Goal: Task Accomplishment & Management: Use online tool/utility

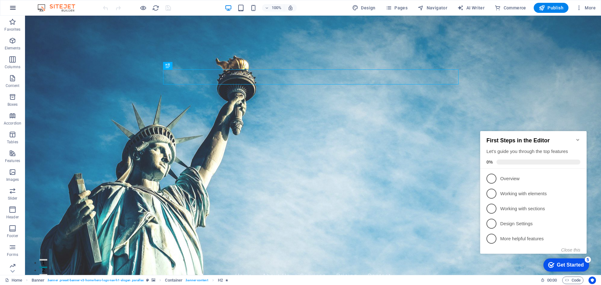
click at [11, 4] on icon "button" at bounding box center [13, 8] width 8 height 8
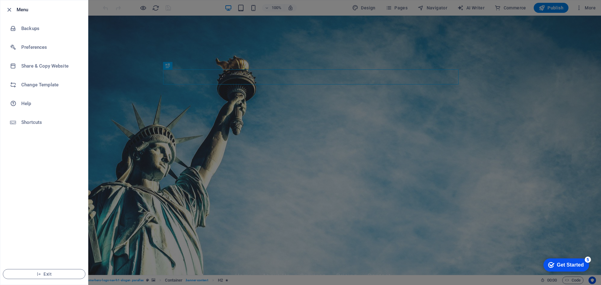
click at [110, 149] on div at bounding box center [300, 142] width 601 height 285
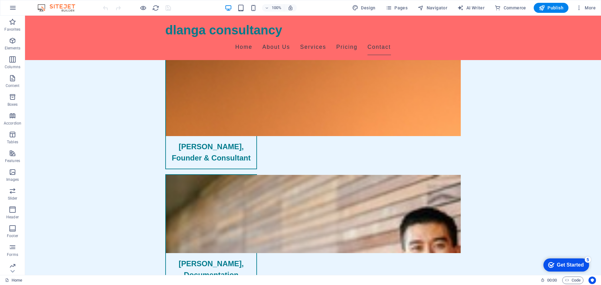
scroll to position [2348, 0]
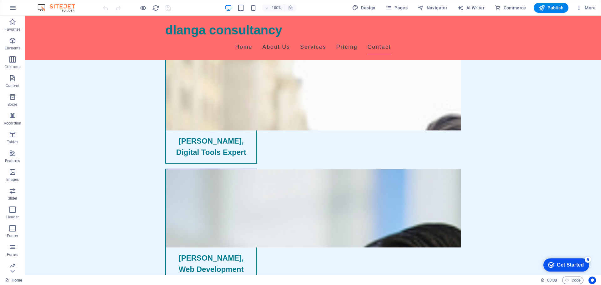
drag, startPoint x: 599, startPoint y: 181, endPoint x: 609, endPoint y: 292, distance: 110.8
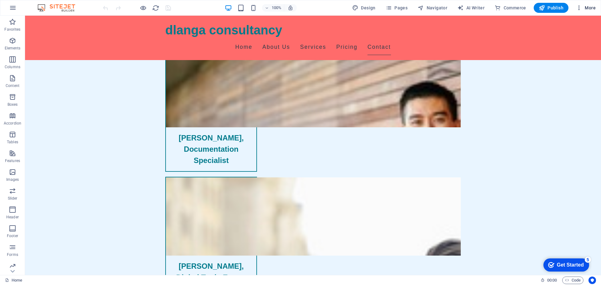
click at [595, 5] on span "More" at bounding box center [586, 8] width 20 height 6
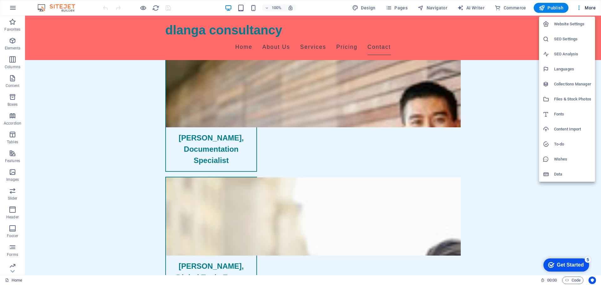
click at [568, 23] on h6 "Website Settings" at bounding box center [572, 24] width 37 height 8
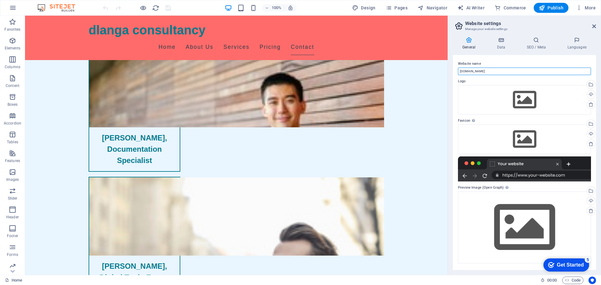
click at [516, 69] on input "dlangaconsultancy.co.za" at bounding box center [524, 72] width 133 height 8
click at [558, 164] on div at bounding box center [524, 168] width 133 height 25
click at [590, 104] on icon at bounding box center [590, 104] width 5 height 5
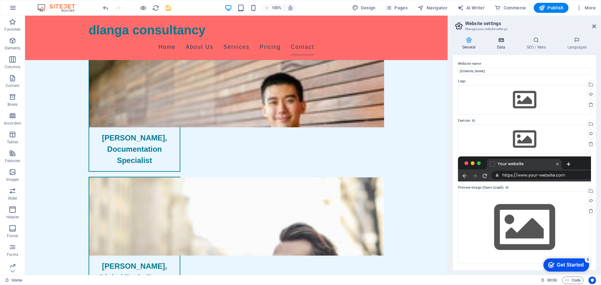
click at [498, 44] on h4 "Data" at bounding box center [502, 43] width 30 height 13
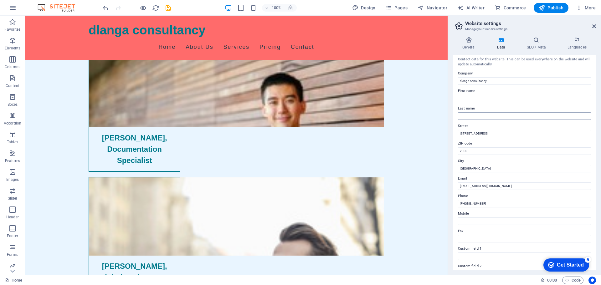
scroll to position [0, 0]
click at [538, 39] on icon at bounding box center [536, 40] width 38 height 6
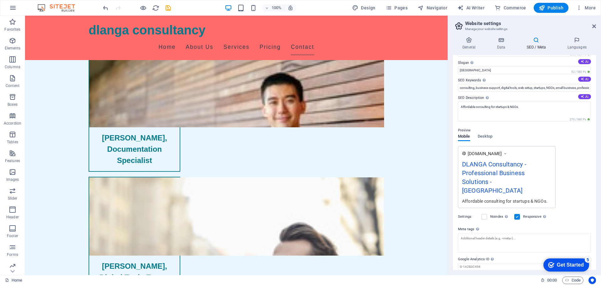
scroll to position [33, 0]
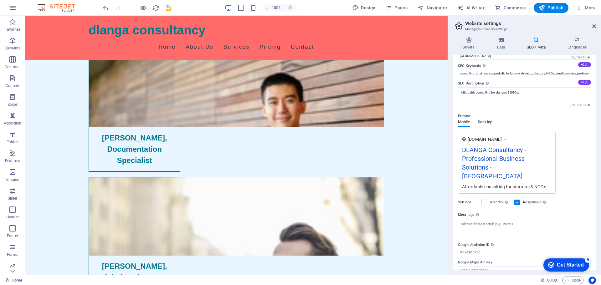
click at [489, 121] on span "Desktop" at bounding box center [484, 122] width 15 height 9
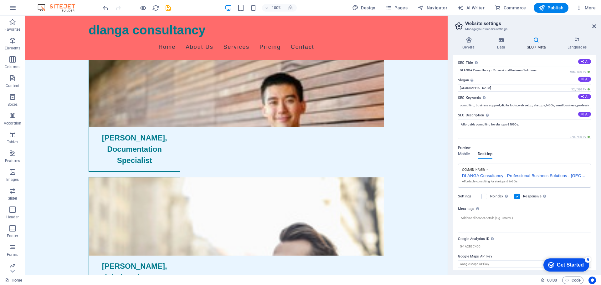
scroll to position [0, 0]
click at [471, 41] on icon at bounding box center [469, 40] width 32 height 6
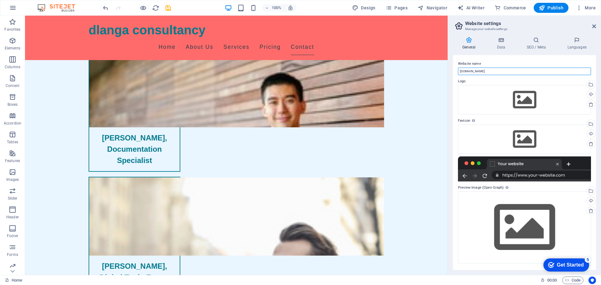
click at [489, 70] on input "dlangaconsultancy.co.za" at bounding box center [524, 72] width 133 height 8
click at [489, 71] on input "dlangaconsultancy.co.za" at bounding box center [524, 72] width 133 height 8
click at [519, 172] on div at bounding box center [524, 168] width 133 height 25
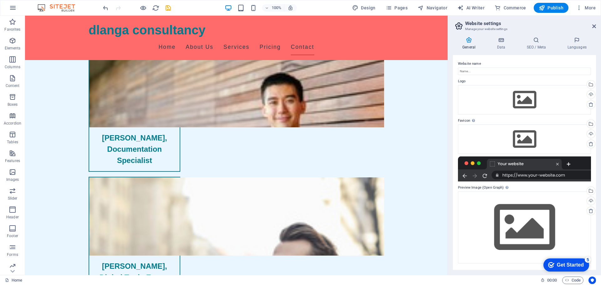
click at [558, 164] on div at bounding box center [524, 168] width 133 height 25
click at [553, 171] on div at bounding box center [524, 168] width 133 height 25
drag, startPoint x: 553, startPoint y: 171, endPoint x: 525, endPoint y: 182, distance: 29.8
click at [553, 171] on div at bounding box center [524, 168] width 133 height 25
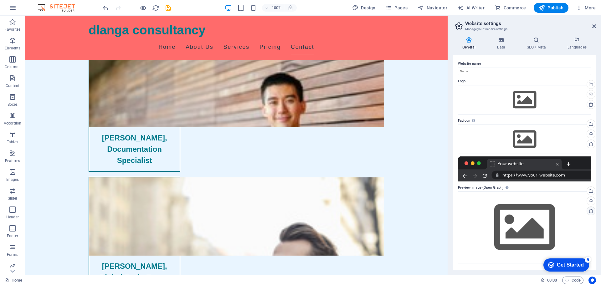
click at [590, 211] on icon at bounding box center [590, 210] width 5 height 5
drag, startPoint x: 574, startPoint y: 207, endPoint x: 567, endPoint y: 206, distance: 7.6
click at [567, 206] on div "Drag files here, click to choose files or select files from Files or our free s…" at bounding box center [524, 227] width 133 height 72
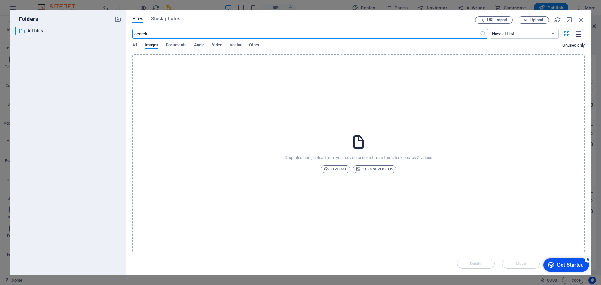
click at [579, 34] on icon "button" at bounding box center [578, 33] width 7 height 7
click at [578, 33] on icon "button" at bounding box center [578, 33] width 7 height 7
click at [580, 19] on icon "button" at bounding box center [581, 19] width 7 height 7
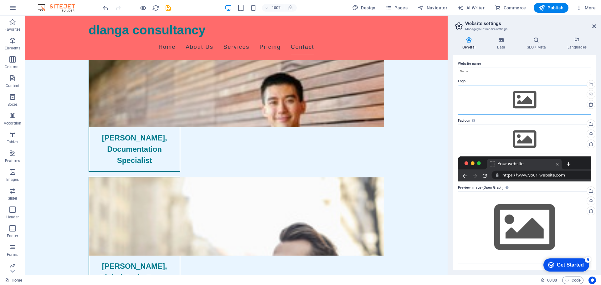
click at [543, 93] on div "Drag files here, click to choose files or select files from Files or our free s…" at bounding box center [524, 99] width 133 height 29
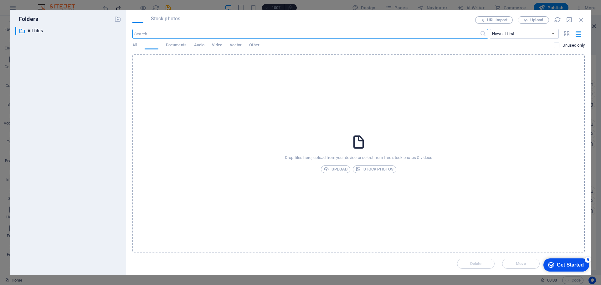
scroll to position [2238, 0]
click at [580, 20] on icon "button" at bounding box center [581, 19] width 7 height 7
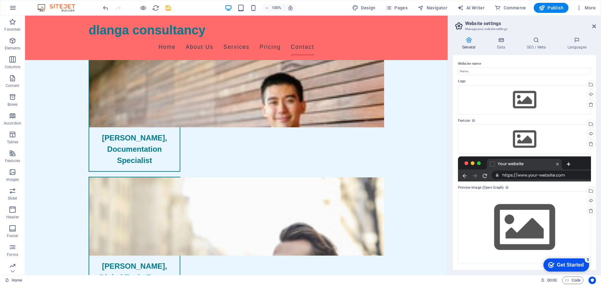
click at [470, 40] on icon at bounding box center [469, 40] width 32 height 6
click at [505, 41] on icon at bounding box center [500, 40] width 27 height 6
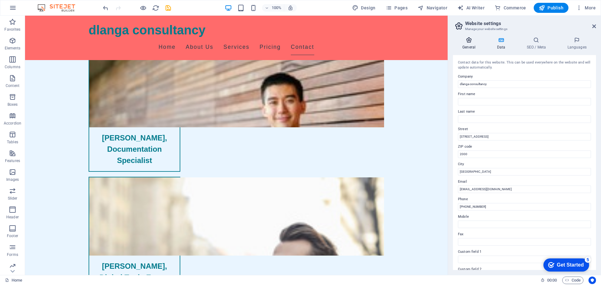
click at [469, 42] on icon at bounding box center [469, 40] width 32 height 6
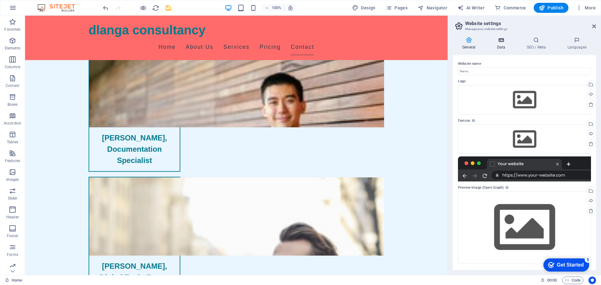
click at [500, 42] on icon at bounding box center [500, 40] width 27 height 6
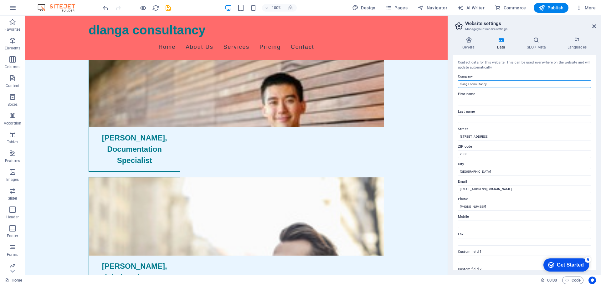
click at [504, 83] on input "dlanga consultancy" at bounding box center [524, 84] width 133 height 8
click at [504, 82] on input "dlanga consultancy" at bounding box center [524, 84] width 133 height 8
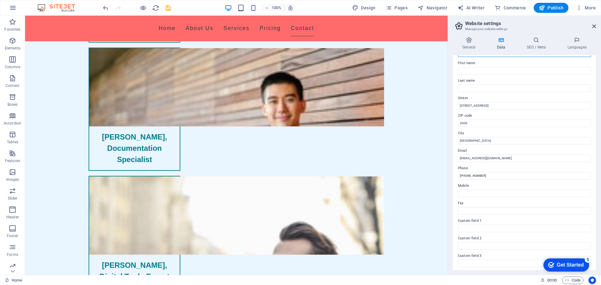
scroll to position [0, 0]
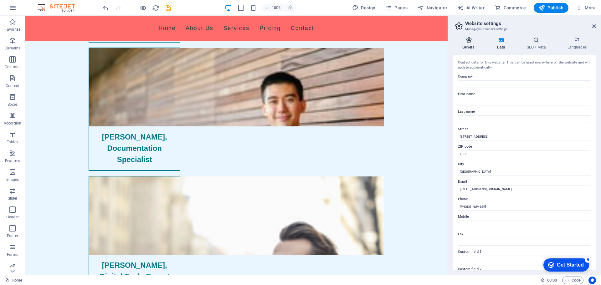
click at [475, 43] on icon at bounding box center [469, 40] width 32 height 6
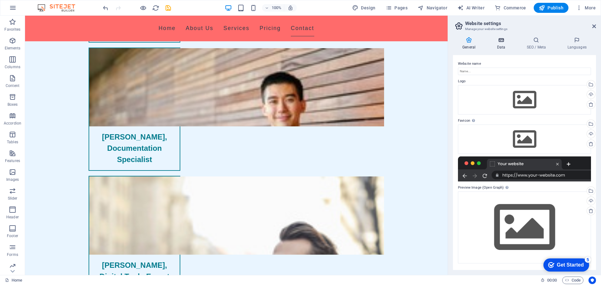
click at [501, 45] on h4 "Data" at bounding box center [502, 43] width 30 height 13
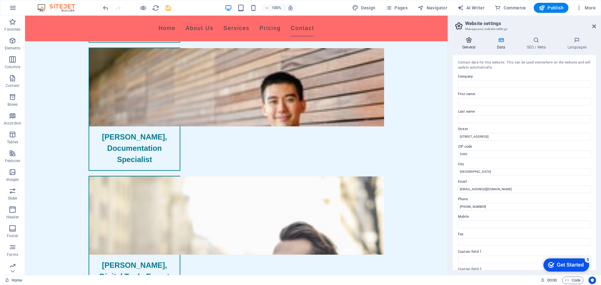
click at [469, 45] on h4 "General" at bounding box center [470, 43] width 34 height 13
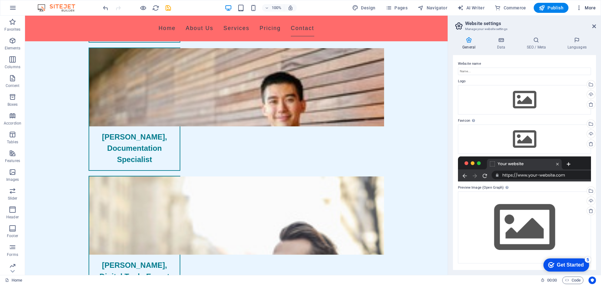
click at [584, 8] on span "More" at bounding box center [586, 8] width 20 height 6
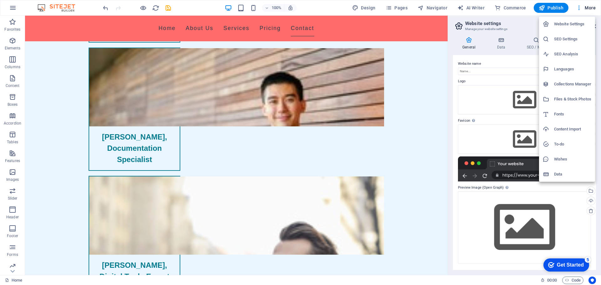
click at [564, 39] on h6 "SEO Settings" at bounding box center [572, 39] width 37 height 8
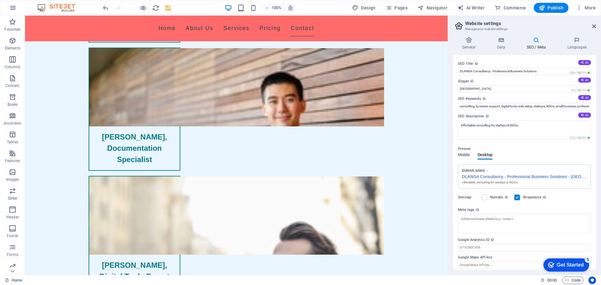
click at [59, 7] on img at bounding box center [59, 8] width 47 height 8
click at [13, 3] on button "button" at bounding box center [12, 7] width 15 height 15
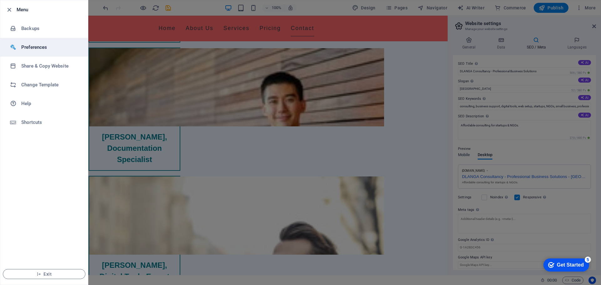
click at [36, 46] on h6 "Preferences" at bounding box center [50, 47] width 58 height 8
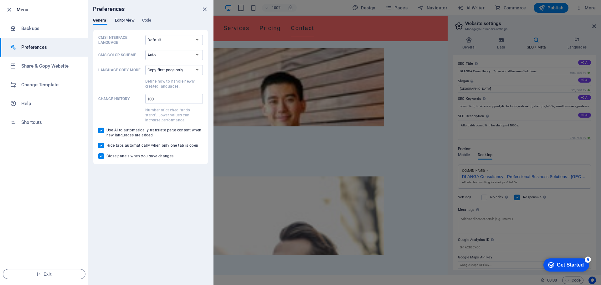
click at [124, 20] on span "Editor view" at bounding box center [125, 21] width 20 height 9
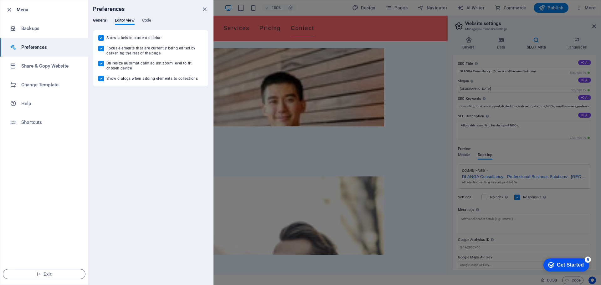
click at [102, 19] on span "General" at bounding box center [100, 21] width 14 height 9
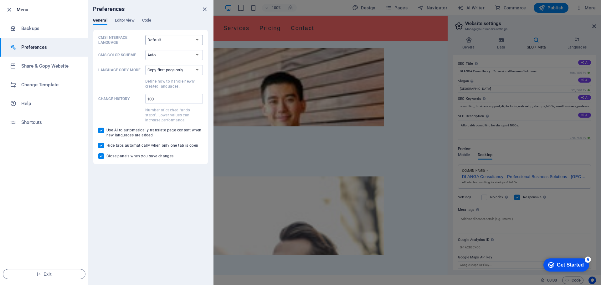
click at [191, 41] on select "Default Deutsch English Español Français Magyar Italiano Nederlands Polski Port…" at bounding box center [174, 40] width 58 height 10
click at [191, 56] on select "Auto Dark Light" at bounding box center [174, 55] width 58 height 10
click at [187, 48] on div "CMS Interface Language Default Deutsch English Español Français Magyar Italiano…" at bounding box center [150, 97] width 104 height 124
click at [130, 19] on span "Editor view" at bounding box center [125, 21] width 20 height 9
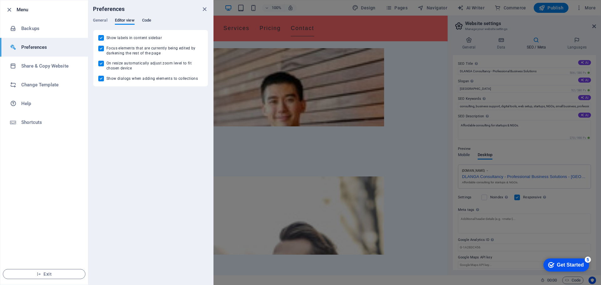
click at [148, 20] on span "Code" at bounding box center [146, 21] width 9 height 9
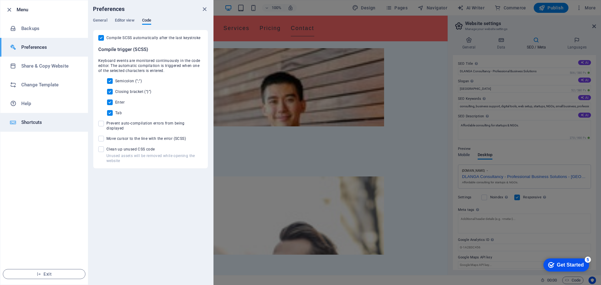
click at [35, 121] on h6 "Shortcuts" at bounding box center [50, 123] width 58 height 8
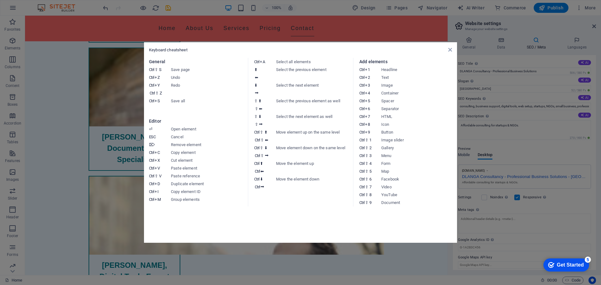
click at [448, 49] on icon at bounding box center [450, 49] width 4 height 5
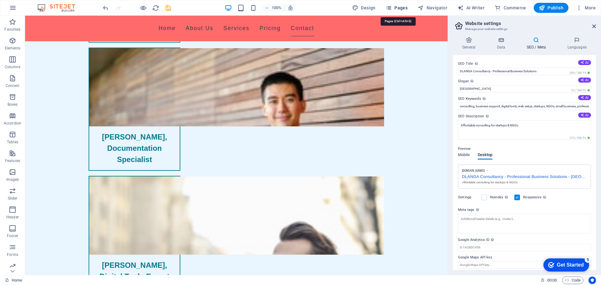
click at [391, 8] on icon "button" at bounding box center [388, 8] width 6 height 6
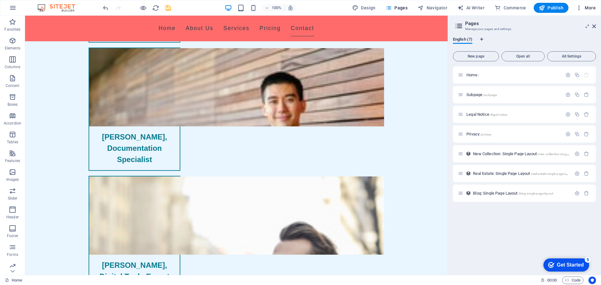
click at [586, 7] on span "More" at bounding box center [586, 8] width 20 height 6
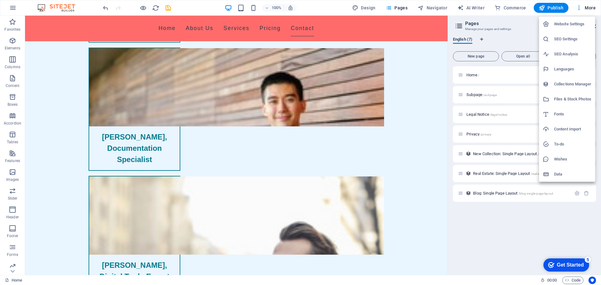
click at [571, 22] on h6 "Website Settings" at bounding box center [572, 24] width 37 height 8
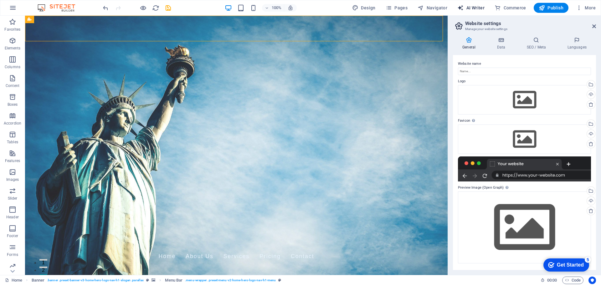
drag, startPoint x: 475, startPoint y: 7, endPoint x: 469, endPoint y: 8, distance: 6.1
click at [475, 7] on span "AI Writer" at bounding box center [470, 8] width 27 height 6
select select "English"
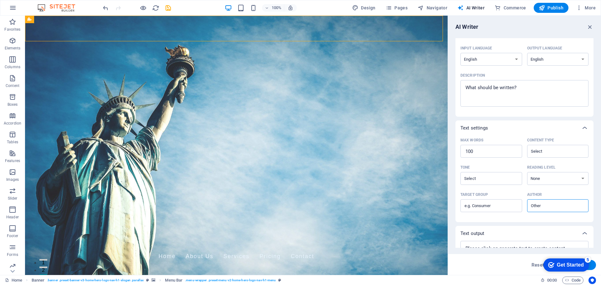
scroll to position [77, 0]
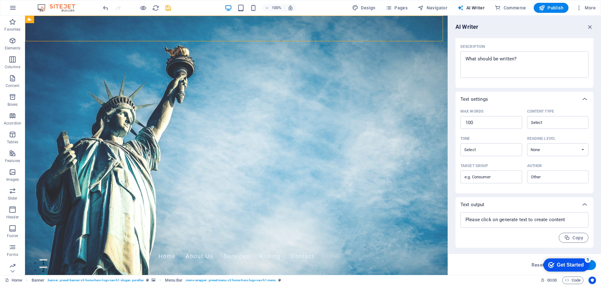
click at [577, 263] on div "Get Started" at bounding box center [570, 265] width 27 height 6
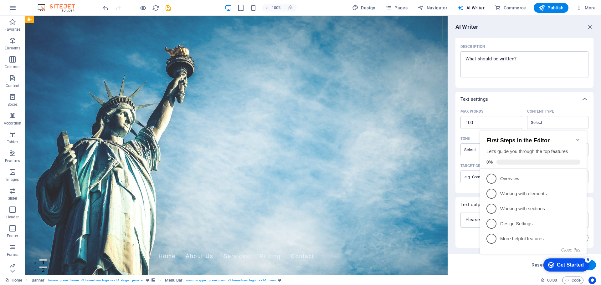
click at [536, 266] on div "checkmark Get Started 5 First Steps in the Editor Let's guide you through the t…" at bounding box center [534, 198] width 114 height 152
click at [566, 267] on div "Get Started" at bounding box center [570, 265] width 27 height 6
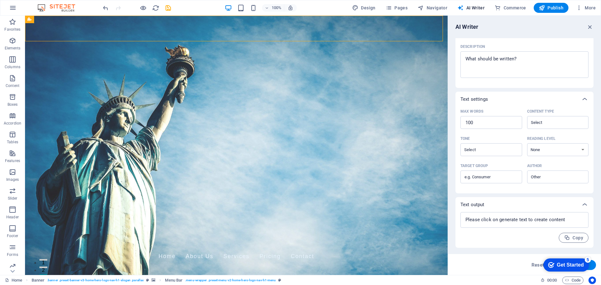
click at [583, 268] on div "Get Started" at bounding box center [570, 265] width 27 height 6
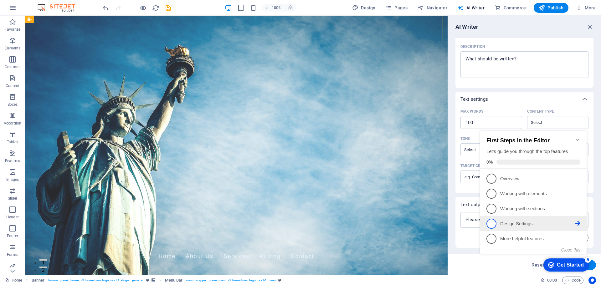
click at [492, 221] on span "4" at bounding box center [491, 224] width 10 height 10
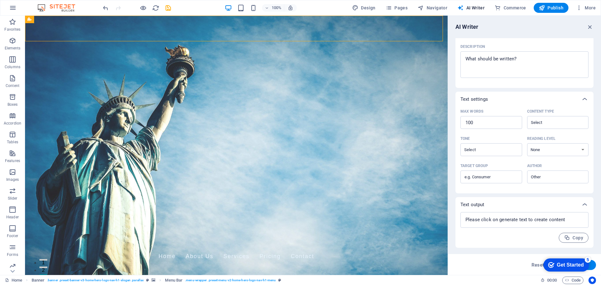
click at [562, 266] on div "Get Started" at bounding box center [570, 265] width 27 height 6
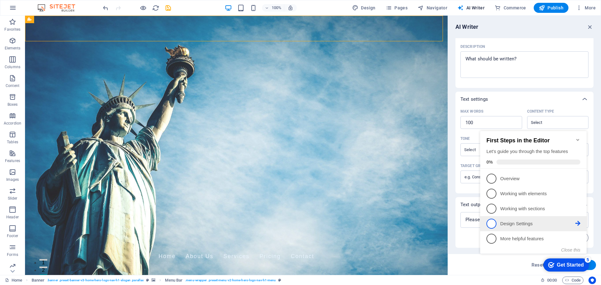
click at [576, 222] on icon at bounding box center [577, 223] width 5 height 5
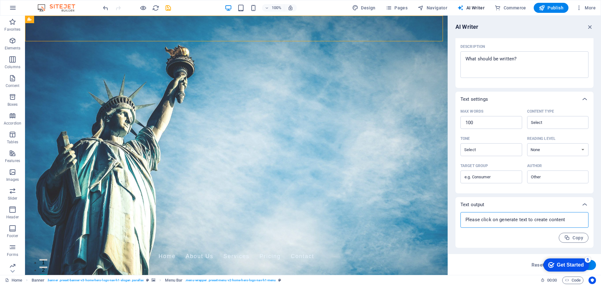
click at [569, 221] on textarea at bounding box center [524, 219] width 122 height 9
type textarea "x"
click at [476, 252] on div "AI Writer Text input Element ​ You can only choose headline and text elements. …" at bounding box center [524, 145] width 153 height 259
click at [585, 262] on div "checkmark Get Started 5" at bounding box center [566, 264] width 46 height 13
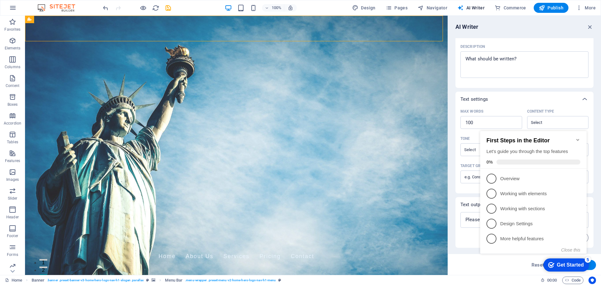
click at [591, 263] on div "checkmark Get Started 5 First Steps in the Editor Let's guide you through the t…" at bounding box center [534, 198] width 114 height 152
click at [591, 265] on button "Generate text" at bounding box center [573, 265] width 43 height 10
type textarea "x"
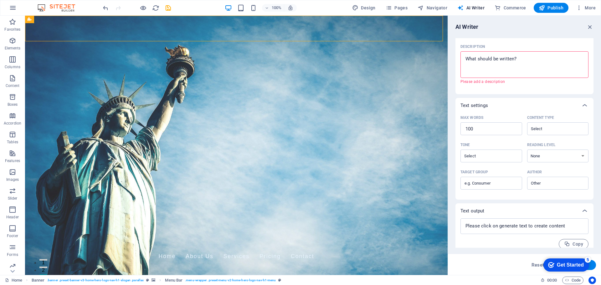
click at [591, 265] on button "Generate text" at bounding box center [573, 265] width 43 height 10
type textarea "x"
click at [591, 265] on button "Generate text" at bounding box center [573, 265] width 43 height 10
type textarea "x"
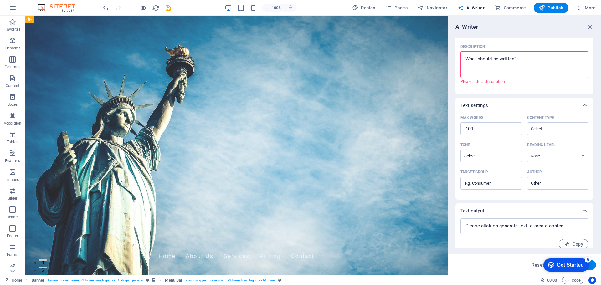
type textarea "x"
click at [591, 265] on button "Generate text" at bounding box center [573, 265] width 43 height 10
type textarea "x"
click at [492, 64] on textarea "Description x ​ Please add a description" at bounding box center [524, 64] width 122 height 20
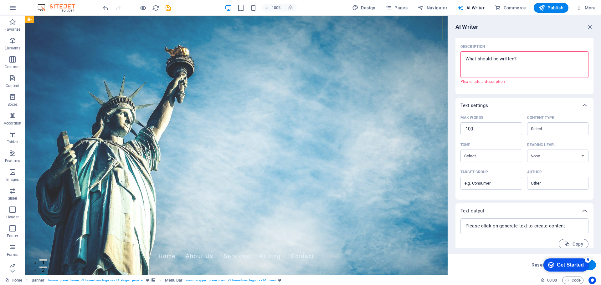
scroll to position [0, 0]
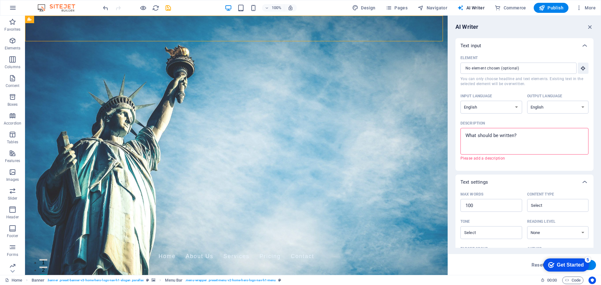
click at [512, 147] on textarea "Description x ​ Please add a description" at bounding box center [524, 141] width 122 height 20
type textarea "x"
click at [589, 27] on icon "button" at bounding box center [589, 26] width 7 height 7
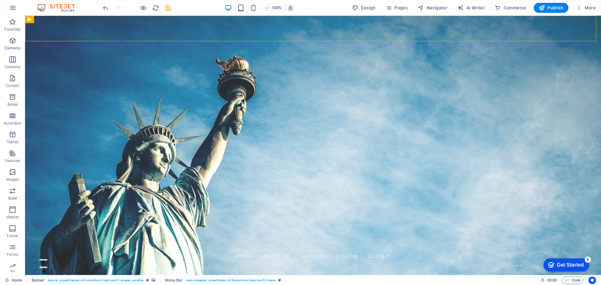
click at [561, 265] on div "Get Started" at bounding box center [570, 265] width 27 height 6
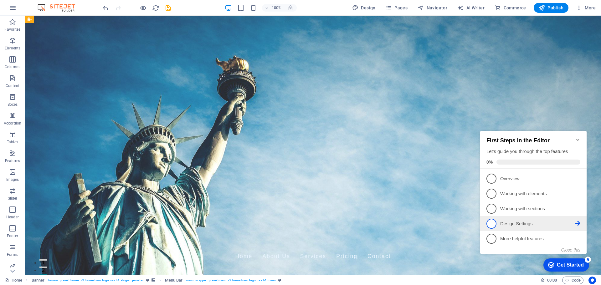
click at [492, 221] on span "4" at bounding box center [491, 224] width 10 height 10
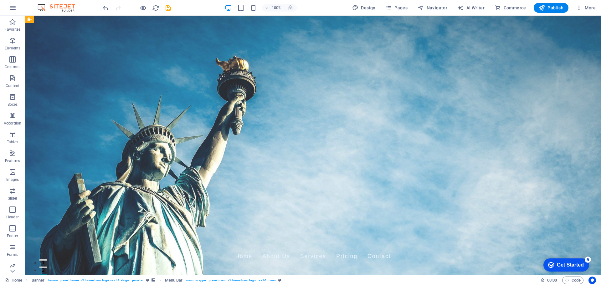
click at [567, 267] on div "Get Started" at bounding box center [570, 265] width 27 height 6
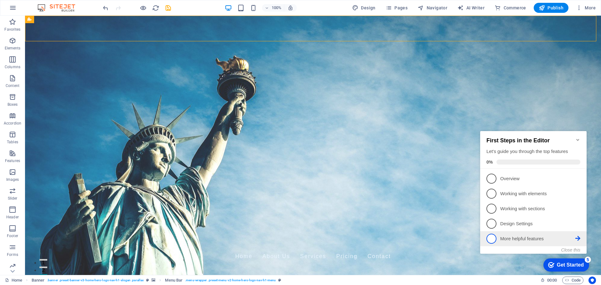
click at [578, 236] on icon at bounding box center [577, 238] width 5 height 5
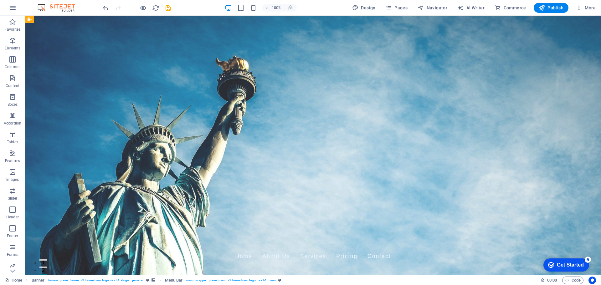
click at [568, 266] on div "Get Started" at bounding box center [570, 265] width 27 height 6
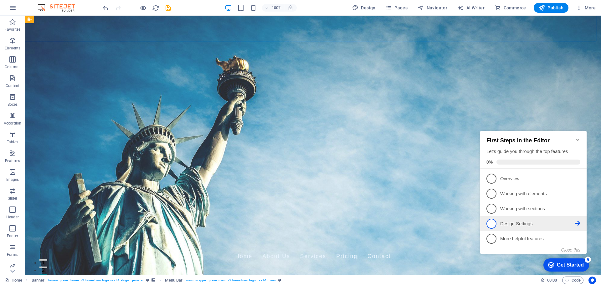
drag, startPoint x: 537, startPoint y: 225, endPoint x: 565, endPoint y: 227, distance: 28.2
click at [537, 225] on p "Design Settings - incomplete" at bounding box center [537, 224] width 75 height 7
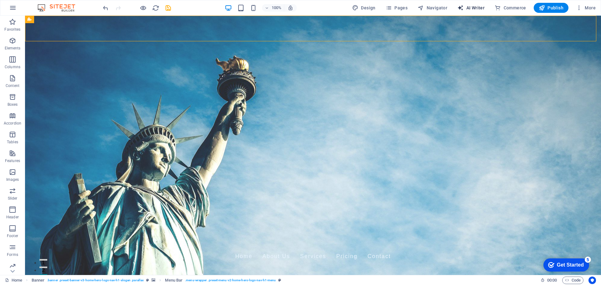
click at [471, 8] on span "AI Writer" at bounding box center [470, 8] width 27 height 6
select select "English"
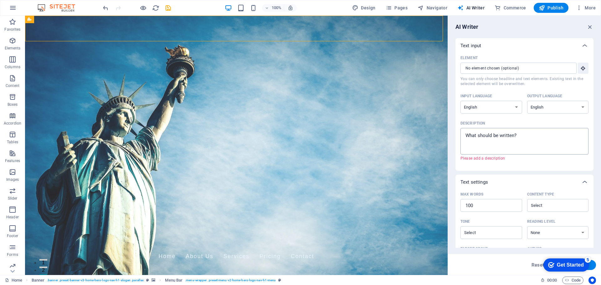
click at [512, 137] on textarea "Description x ​ Please add a description" at bounding box center [524, 141] width 122 height 20
click at [506, 145] on textarea "Description x ​ Please add a description" at bounding box center [524, 141] width 122 height 20
click at [521, 66] on input "Element ​ You can only choose headline and text elements. Existing text in the …" at bounding box center [516, 68] width 112 height 11
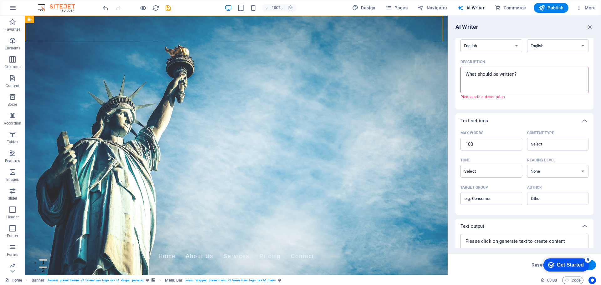
scroll to position [83, 0]
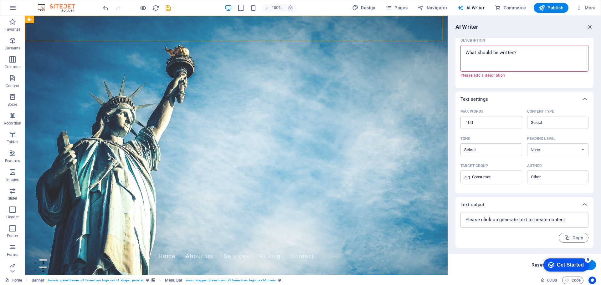
click at [534, 262] on span "Reset" at bounding box center [537, 264] width 13 height 5
type textarea "x"
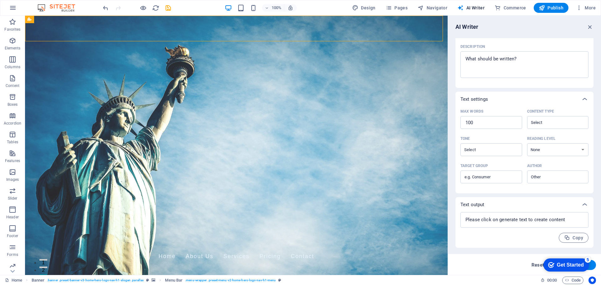
click at [534, 262] on button "Reset" at bounding box center [537, 265] width 19 height 10
type textarea "x"
click at [534, 265] on span "Reset" at bounding box center [537, 264] width 13 height 5
type textarea "x"
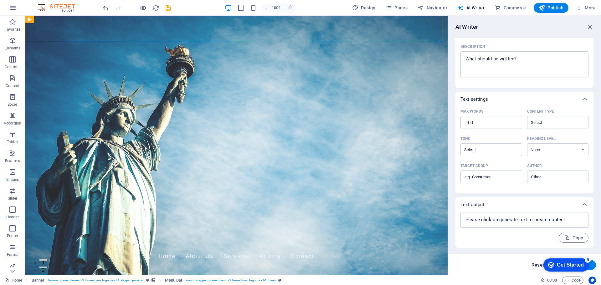
type textarea "x"
click at [534, 265] on span "Reset" at bounding box center [537, 264] width 13 height 5
type textarea "x"
click at [591, 265] on button "Generate text" at bounding box center [573, 265] width 43 height 10
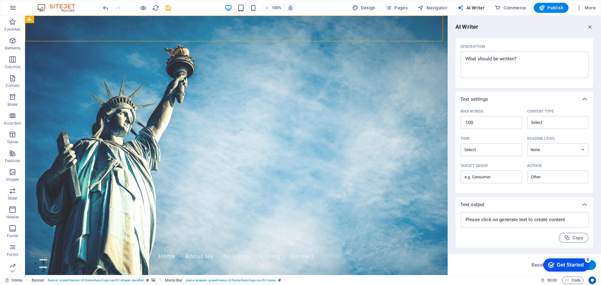
type textarea "x"
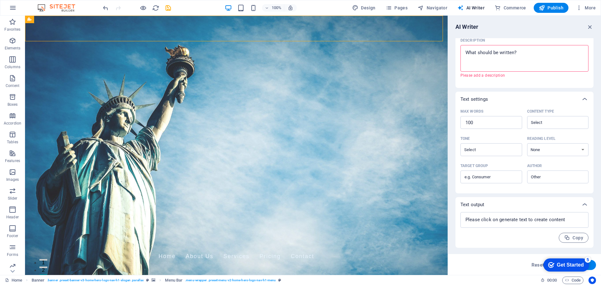
click at [591, 265] on button "Generate text" at bounding box center [573, 265] width 43 height 10
type textarea "x"
click at [591, 265] on button "Generate text" at bounding box center [573, 265] width 43 height 10
type textarea "x"
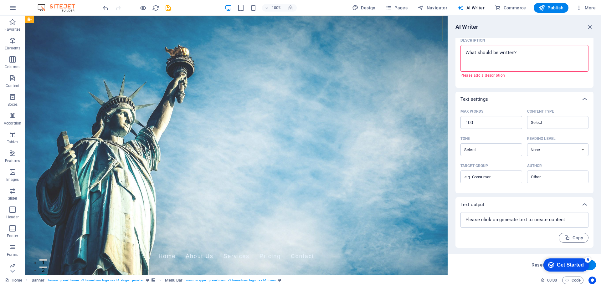
type textarea "x"
click at [533, 266] on span "Reset" at bounding box center [537, 264] width 13 height 5
type textarea "x"
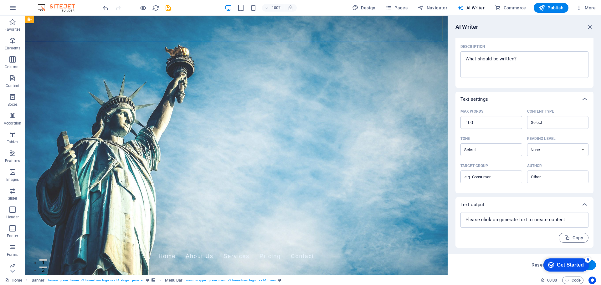
click at [532, 258] on div "Reset Generate text" at bounding box center [524, 264] width 153 height 21
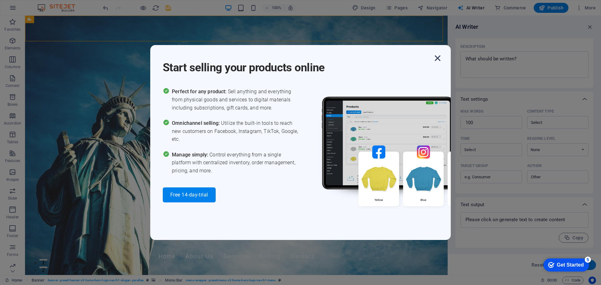
click at [442, 56] on icon "button" at bounding box center [437, 58] width 11 height 11
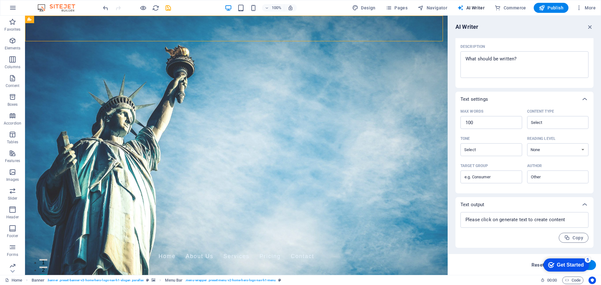
click at [536, 266] on span "Reset" at bounding box center [537, 264] width 13 height 5
type textarea "x"
drag, startPoint x: 535, startPoint y: 265, endPoint x: 524, endPoint y: 272, distance: 13.0
click at [524, 272] on div "Reset Generate text" at bounding box center [524, 264] width 153 height 21
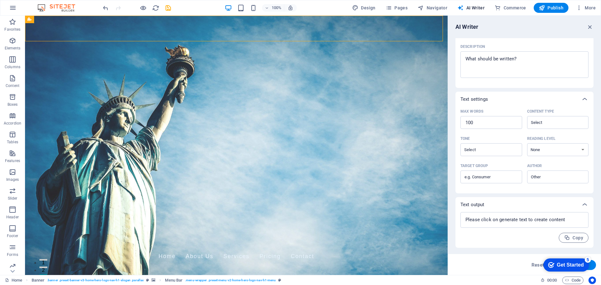
click at [588, 259] on div "5" at bounding box center [587, 260] width 6 height 6
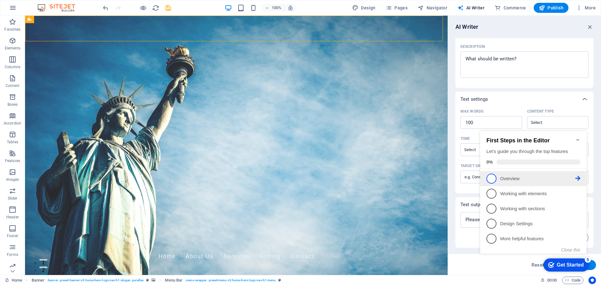
click at [507, 178] on p "Overview - incomplete" at bounding box center [537, 179] width 75 height 7
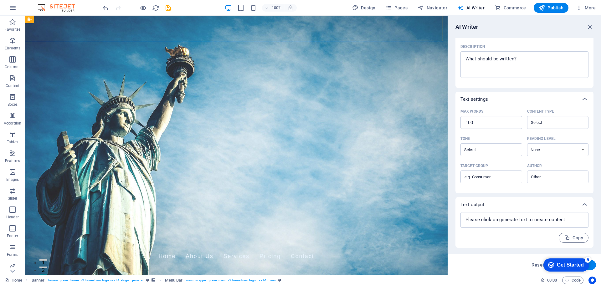
click at [564, 266] on div "Get Started" at bounding box center [570, 265] width 27 height 6
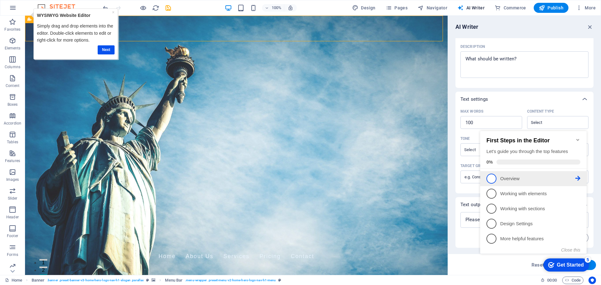
click at [578, 178] on icon at bounding box center [577, 178] width 5 height 5
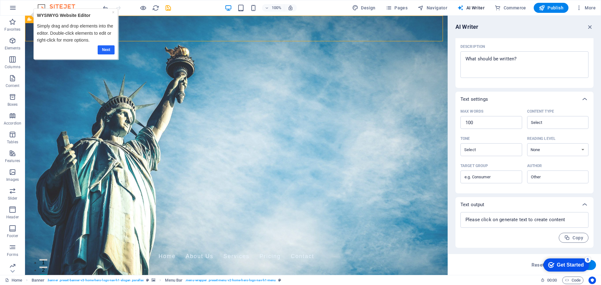
click at [107, 48] on link "Next" at bounding box center [106, 49] width 17 height 9
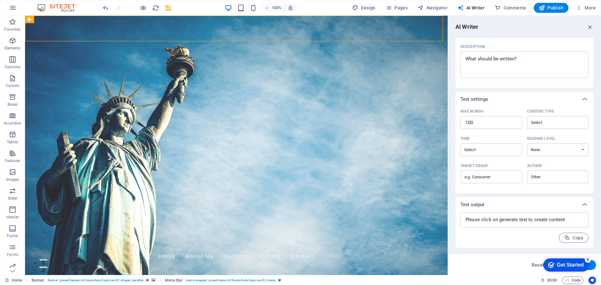
click at [573, 265] on div "Get Started" at bounding box center [570, 265] width 27 height 6
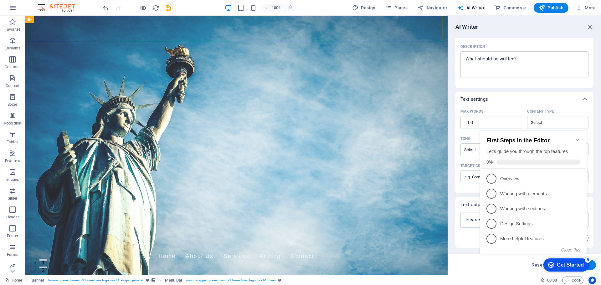
click at [513, 157] on div "First Steps in the Editor Let's guide you through the top features 0%" at bounding box center [533, 150] width 94 height 27
click at [493, 237] on span "5" at bounding box center [491, 239] width 10 height 10
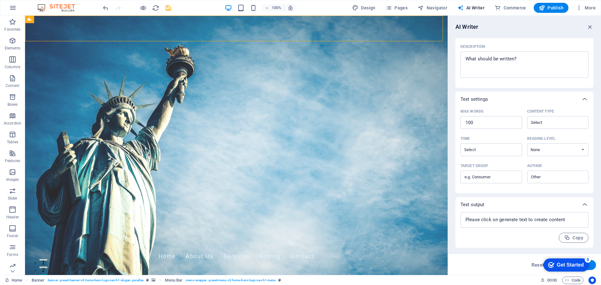
click at [539, 264] on div "checkmark Get Started 5 First Steps in the Editor Let's guide you through the t…" at bounding box center [564, 264] width 53 height 19
click at [537, 264] on span "Reset" at bounding box center [537, 264] width 13 height 5
type textarea "x"
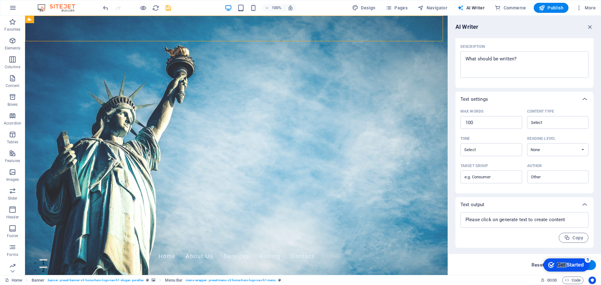
click at [537, 264] on span "Reset" at bounding box center [537, 264] width 13 height 5
type textarea "x"
click at [592, 267] on button "Generate text" at bounding box center [573, 265] width 43 height 10
type textarea "x"
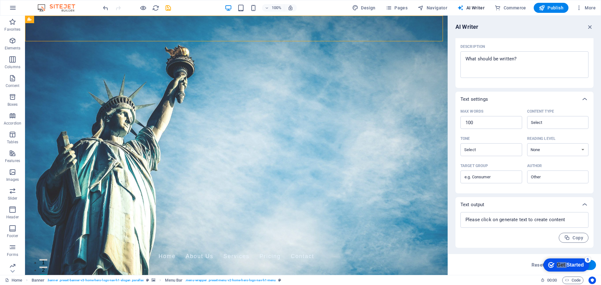
type textarea "x"
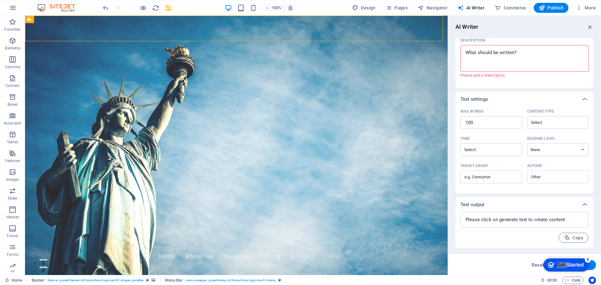
click at [592, 266] on button "Generate text" at bounding box center [573, 265] width 43 height 10
type textarea "x"
click at [592, 266] on button "Generate text" at bounding box center [573, 265] width 43 height 10
type textarea "x"
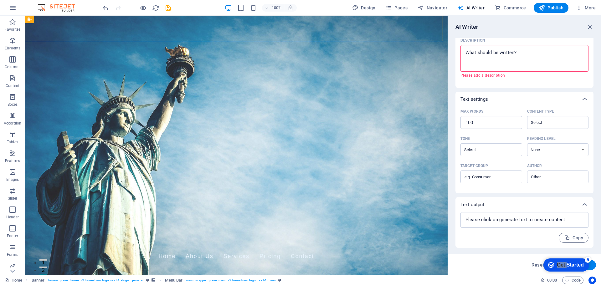
type textarea "x"
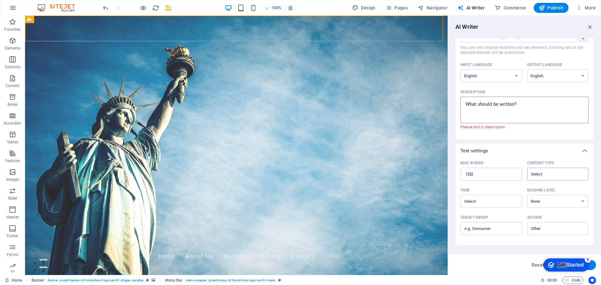
scroll to position [0, 0]
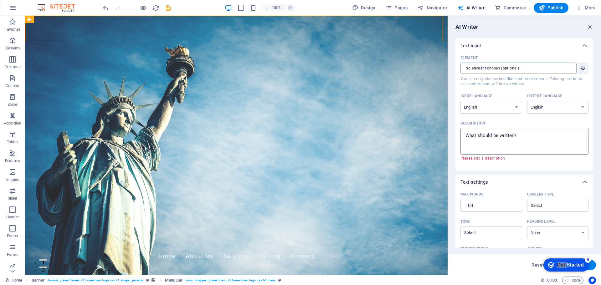
click at [519, 70] on input "Element ​ You can only choose headline and text elements. Existing text in the …" at bounding box center [516, 68] width 112 height 11
paste input "text"
drag, startPoint x: 521, startPoint y: 69, endPoint x: 447, endPoint y: 64, distance: 73.3
click at [447, 64] on aside "AI Writer Text input Element ​ You can only choose headline and text elements. …" at bounding box center [523, 145] width 153 height 259
drag, startPoint x: 525, startPoint y: 84, endPoint x: 462, endPoint y: 77, distance: 62.6
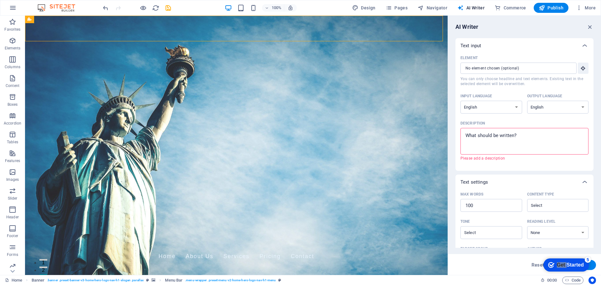
click at [462, 77] on span "You can only choose headline and text elements. Existing text in the selected e…" at bounding box center [524, 81] width 128 height 10
click at [462, 74] on input "Element ​ You can only choose headline and text elements. Existing text in the …" at bounding box center [516, 68] width 112 height 11
drag, startPoint x: 470, startPoint y: 81, endPoint x: 507, endPoint y: 82, distance: 36.3
click at [507, 82] on span "You can only choose headline and text elements. Existing text in the selected e…" at bounding box center [524, 81] width 128 height 10
click at [507, 74] on input "Element ​ You can only choose headline and text elements. Existing text in the …" at bounding box center [516, 68] width 112 height 11
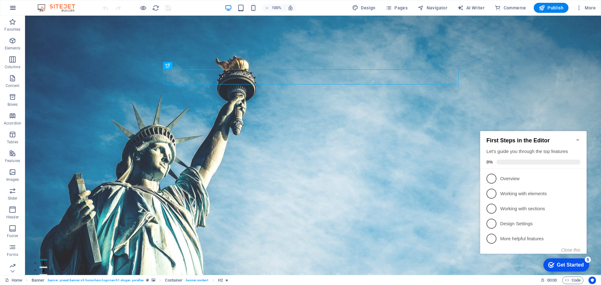
click at [13, 6] on icon "button" at bounding box center [13, 8] width 8 height 8
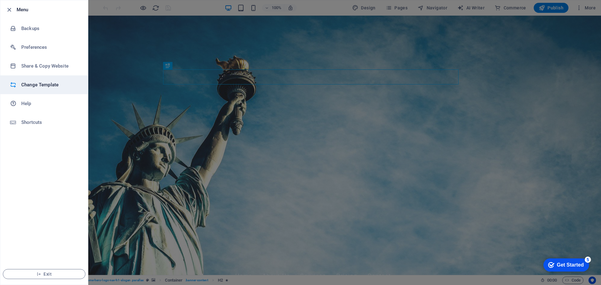
click at [48, 84] on h6 "Change Template" at bounding box center [50, 85] width 58 height 8
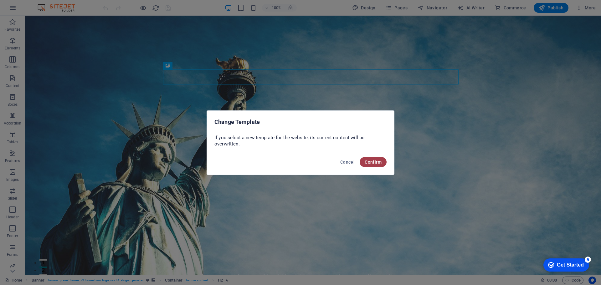
click at [370, 162] on span "Confirm" at bounding box center [372, 162] width 17 height 5
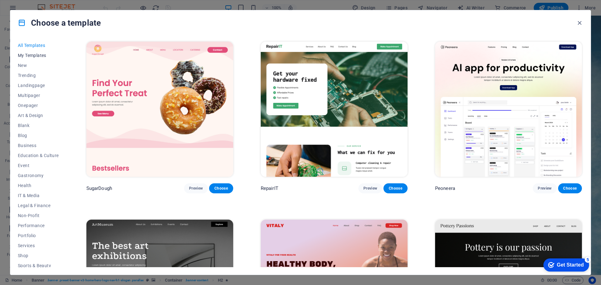
click at [26, 55] on span "My Templates" at bounding box center [38, 55] width 41 height 5
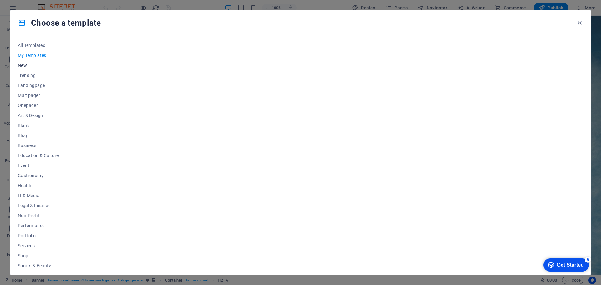
click at [23, 65] on span "New" at bounding box center [38, 65] width 41 height 5
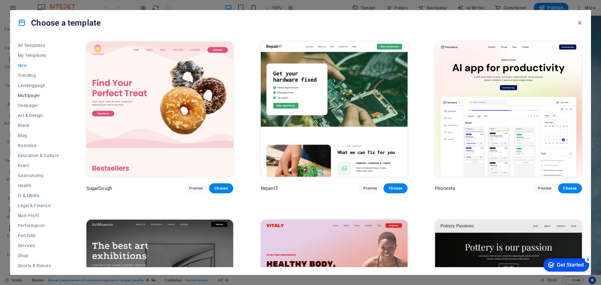
click at [23, 95] on span "Multipager" at bounding box center [38, 95] width 41 height 5
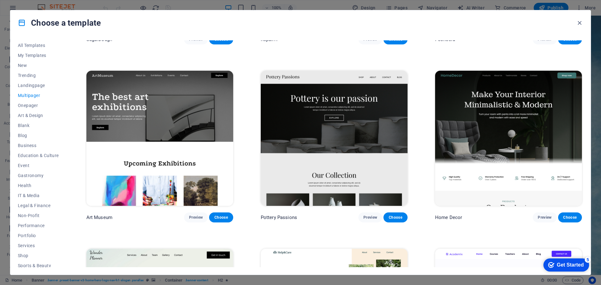
scroll to position [156, 0]
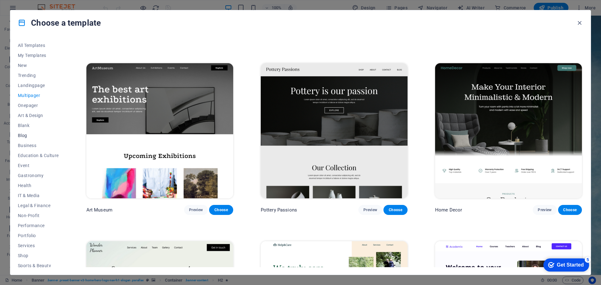
click at [24, 133] on span "Blog" at bounding box center [38, 135] width 41 height 5
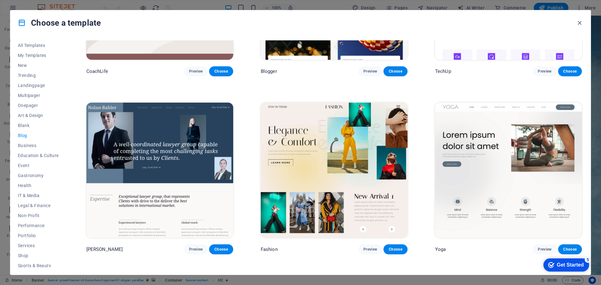
scroll to position [845, 0]
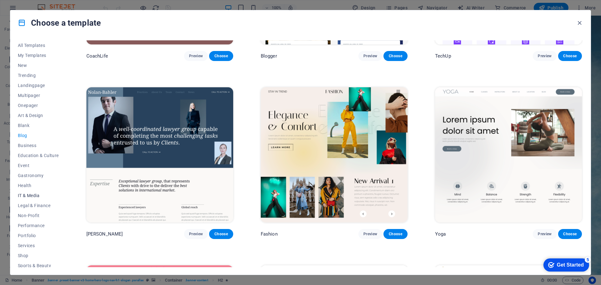
click at [26, 193] on span "IT & Media" at bounding box center [38, 195] width 41 height 5
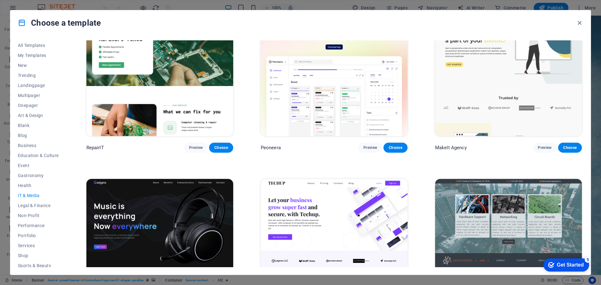
scroll to position [0, 0]
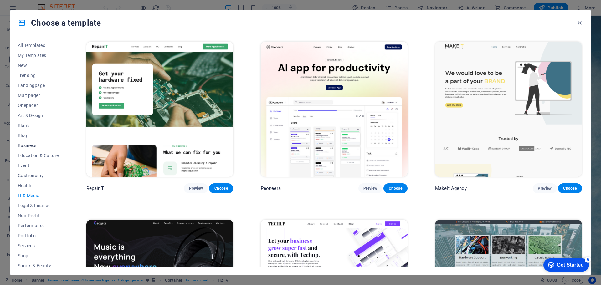
click at [30, 146] on span "Business" at bounding box center [38, 145] width 41 height 5
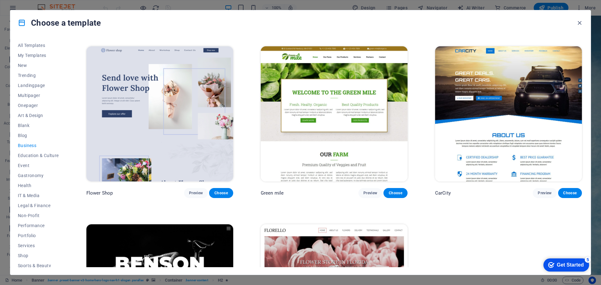
scroll to position [155, 0]
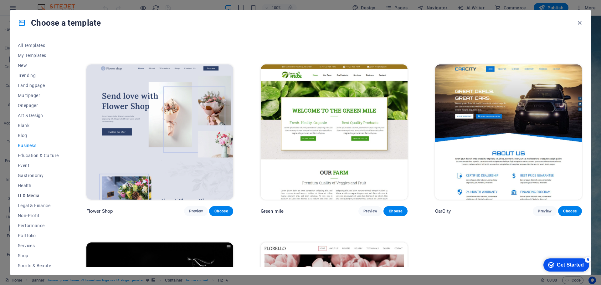
click at [31, 194] on span "IT & Media" at bounding box center [38, 195] width 41 height 5
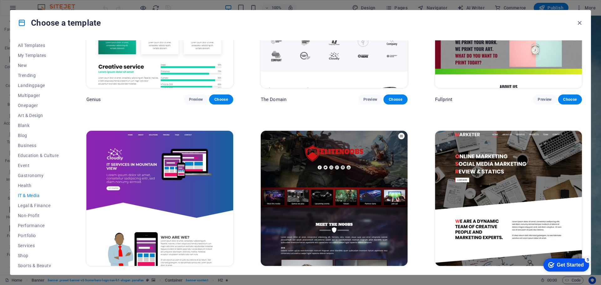
scroll to position [458, 0]
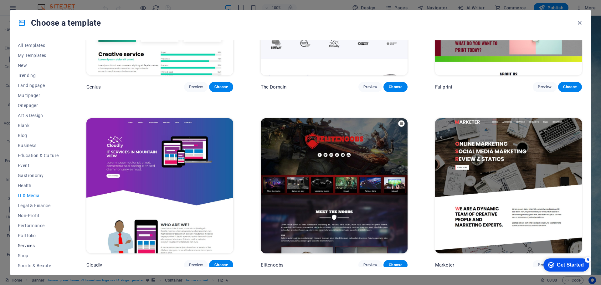
click at [32, 245] on span "Services" at bounding box center [38, 245] width 41 height 5
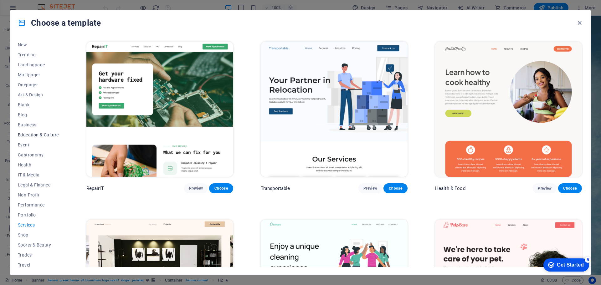
scroll to position [33, 0]
click at [25, 201] on span "Portfolio" at bounding box center [38, 202] width 41 height 5
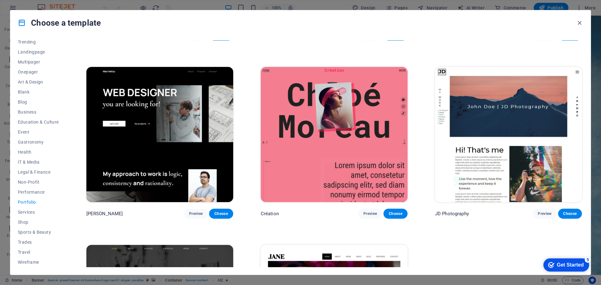
scroll to position [156, 0]
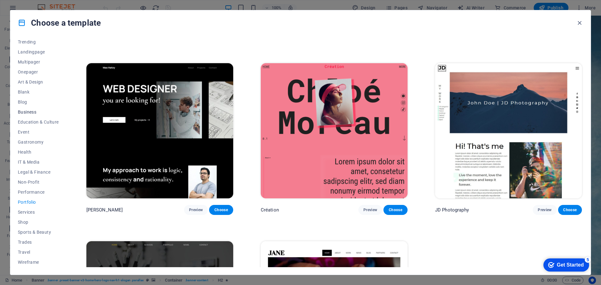
click at [28, 113] on span "Business" at bounding box center [38, 111] width 41 height 5
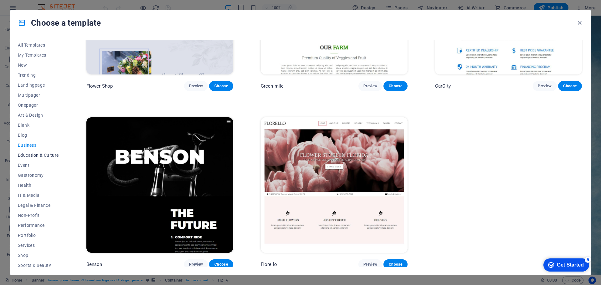
scroll to position [0, 0]
click at [27, 78] on span "Trending" at bounding box center [38, 75] width 41 height 5
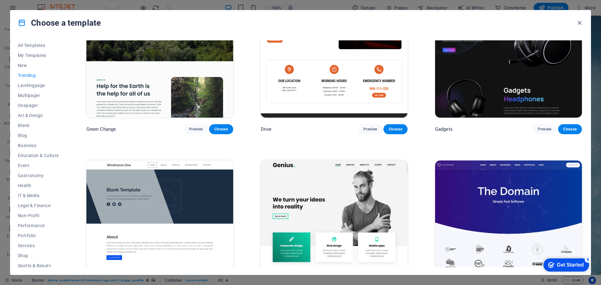
scroll to position [656, 0]
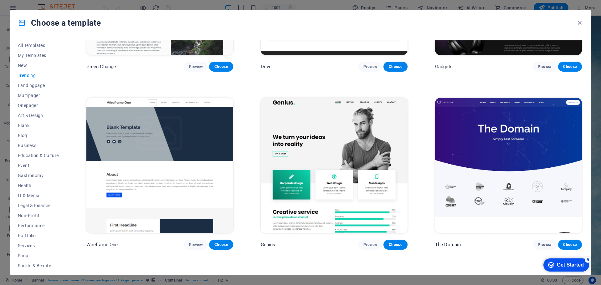
click at [159, 131] on img at bounding box center [159, 165] width 147 height 135
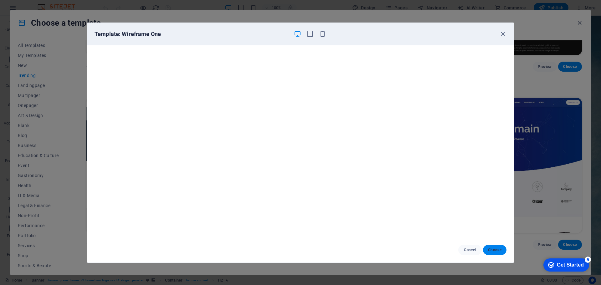
click at [491, 248] on span "Choose" at bounding box center [494, 249] width 13 height 5
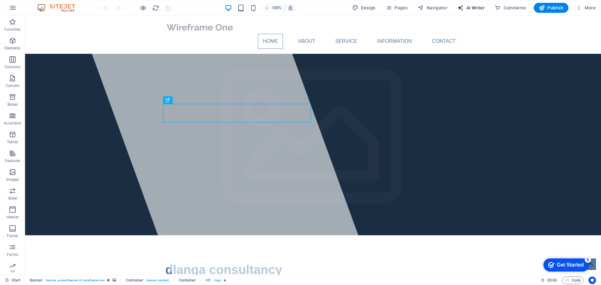
click at [471, 7] on span "AI Writer" at bounding box center [470, 8] width 27 height 6
select select "English"
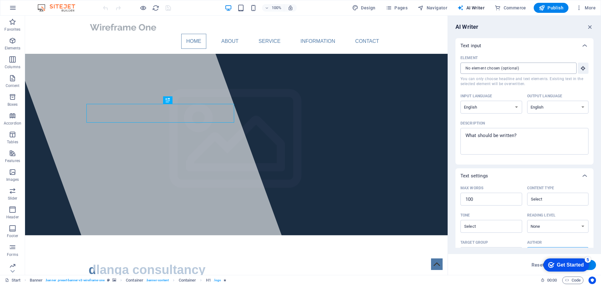
click at [494, 71] on input "Element ​ You can only choose headline and text elements. Existing text in the …" at bounding box center [516, 68] width 112 height 11
click at [478, 69] on input "Element ​ You can only choose headline and text elements. Existing text in the …" at bounding box center [516, 68] width 112 height 11
type textarea "x"
click at [490, 133] on textarea "Description x ​" at bounding box center [524, 141] width 122 height 20
paste textarea "Introduction Paragraph DLANGA Consultancy helps lean organizations become more …"
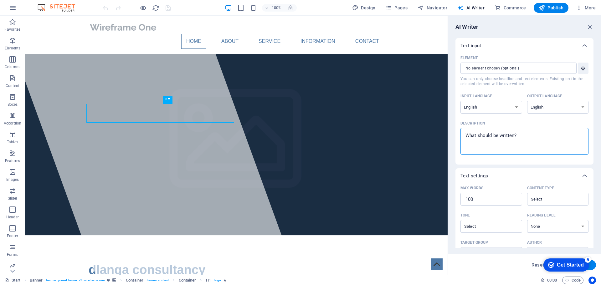
type textarea "Introduction Paragraph DLANGA Consultancy helps lean organizations become more …"
type textarea "x"
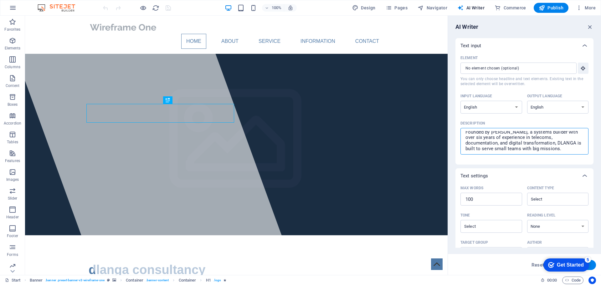
type textarea "Introduction Paragraph DLANGA Consultancy helps lean organizations become more …"
type textarea "x"
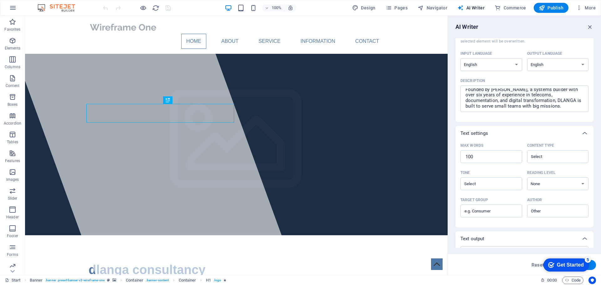
scroll to position [63, 0]
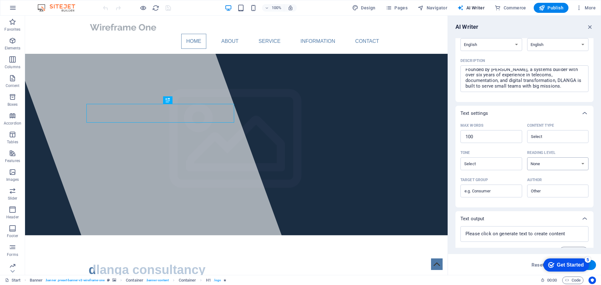
click at [573, 165] on select "None Academic Adult Teen Child" at bounding box center [558, 163] width 62 height 13
select select "Adult"
click at [527, 157] on select "None Academic Adult Teen Child" at bounding box center [558, 163] width 62 height 13
click at [506, 168] on input "Tone ​" at bounding box center [486, 163] width 48 height 9
click at [478, 188] on span "Friendly" at bounding box center [473, 189] width 17 height 6
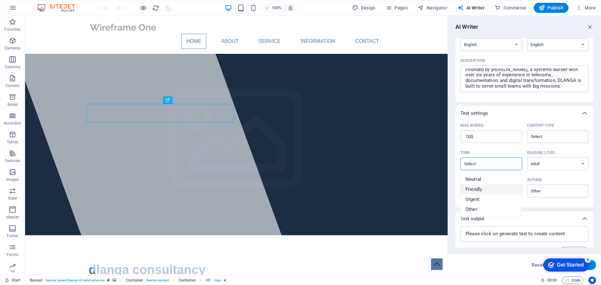
type input "Friendly"
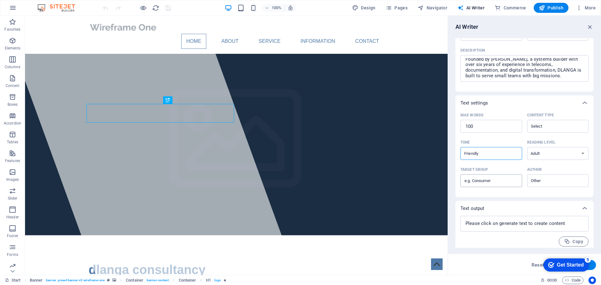
scroll to position [77, 0]
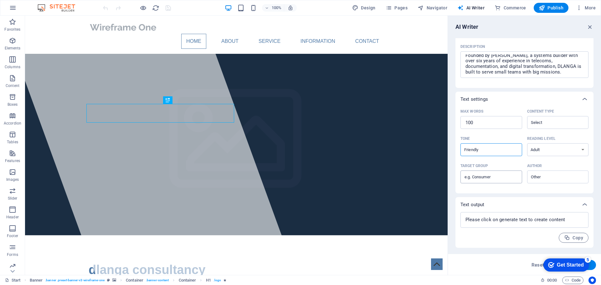
click at [493, 179] on input "Target group ​" at bounding box center [491, 177] width 62 height 10
type input "ngos, sme"
click at [529, 218] on textarea at bounding box center [524, 219] width 122 height 9
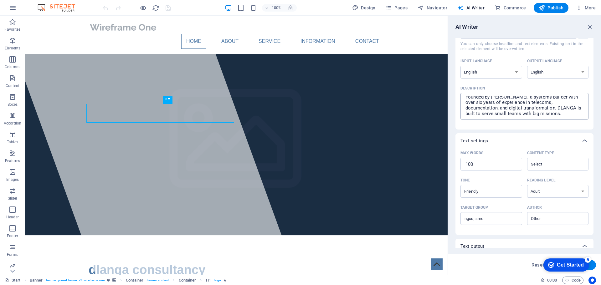
scroll to position [0, 0]
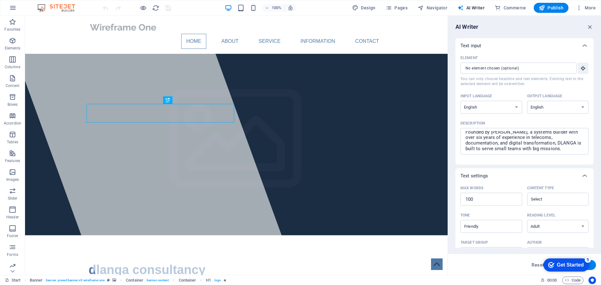
type textarea "x"
click at [592, 266] on button "Generate text" at bounding box center [573, 265] width 43 height 10
type textarea "x"
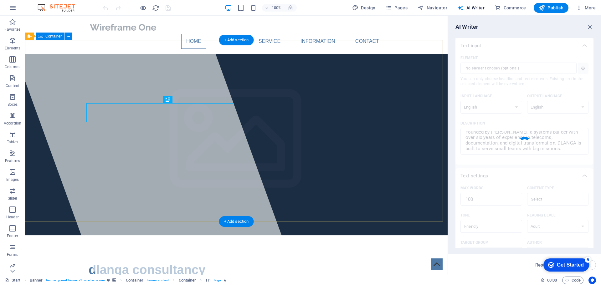
type textarea "x"
type textarea "Welcome to DLANGA Consultancy, where we empower organizations to enhance their …"
type textarea "x"
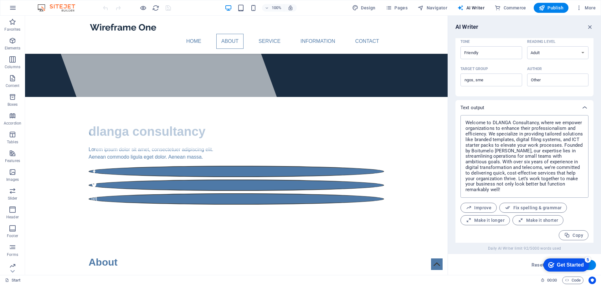
scroll to position [176, 0]
click at [524, 205] on span "Fix spelling & grammar" at bounding box center [532, 205] width 57 height 6
type textarea "x"
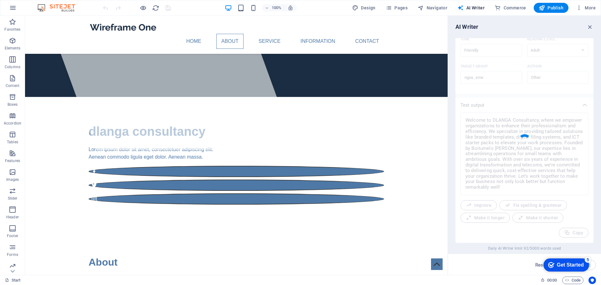
type textarea "x"
type textarea "Welcome to DLANGA Consultancy, where we empower organizations to enhance their …"
type textarea "x"
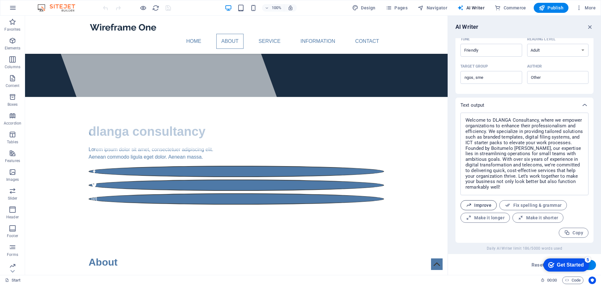
click at [476, 205] on span "Improve" at bounding box center [479, 205] width 26 height 6
type textarea "x"
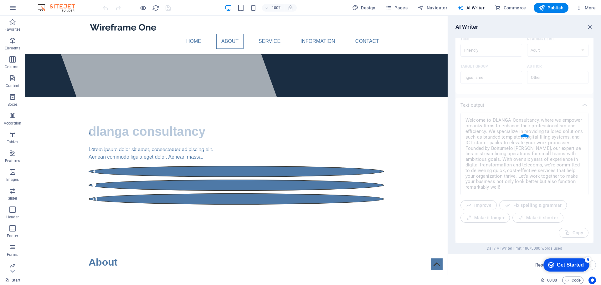
type textarea "x"
type textarea "Welcome to DLANGA Consultancy, where we empower organizations to boost their pr…"
type textarea "x"
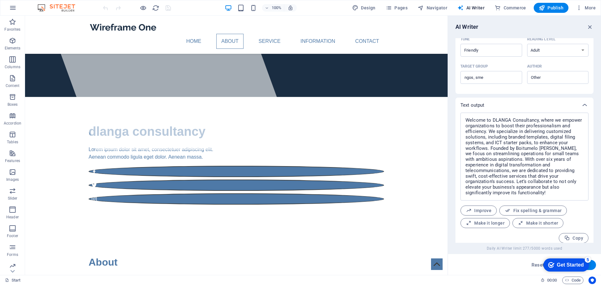
scroll to position [181, 0]
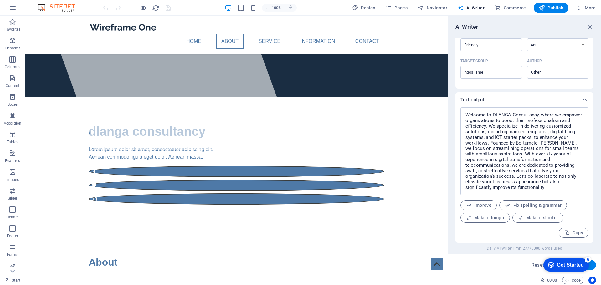
click at [591, 266] on div "checkmark Get Started 5 First Steps in the Editor Let's guide you through the t…" at bounding box center [564, 264] width 53 height 19
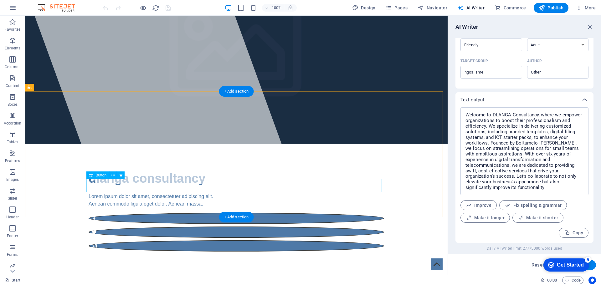
scroll to position [0, 0]
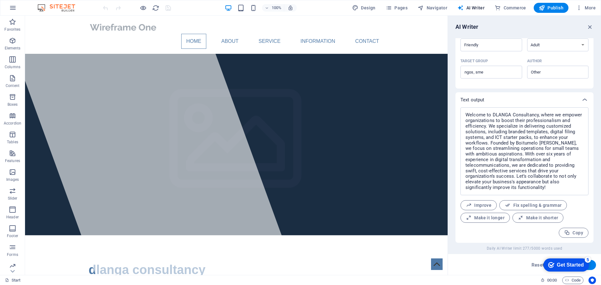
click at [589, 265] on div "checkmark Get Started 5 First Steps in the Editor Let's guide you through the t…" at bounding box center [564, 264] width 53 height 19
drag, startPoint x: 591, startPoint y: 264, endPoint x: 3, endPoint y: 6, distance: 642.3
click at [591, 264] on button "Generate text" at bounding box center [573, 265] width 43 height 10
type textarea "x"
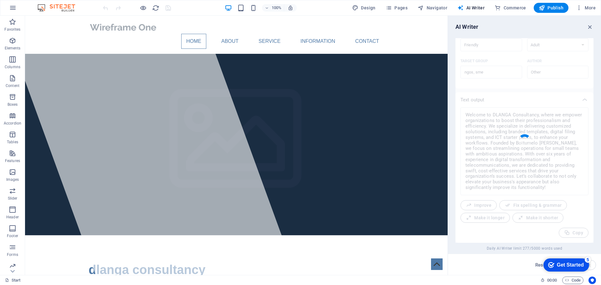
type textarea "x"
type textarea "Welcome to DLANGA Consultancy, where we empower lean organizations to enhance p…"
type textarea "x"
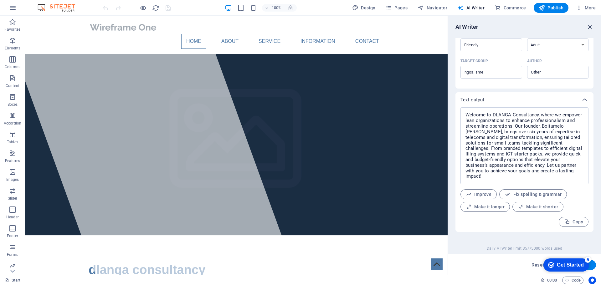
click at [588, 28] on icon "button" at bounding box center [589, 26] width 7 height 7
